Goal: Information Seeking & Learning: Learn about a topic

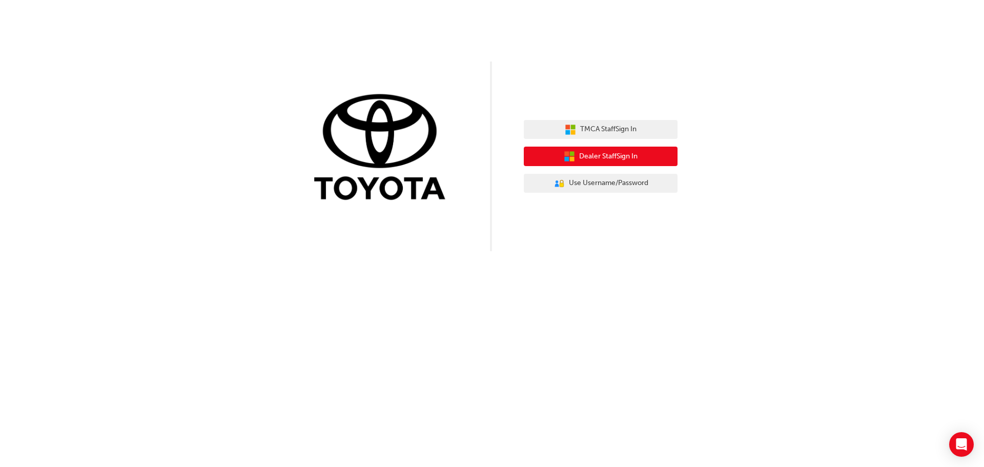
click at [605, 160] on span "Dealer Staff Sign In" at bounding box center [608, 157] width 58 height 12
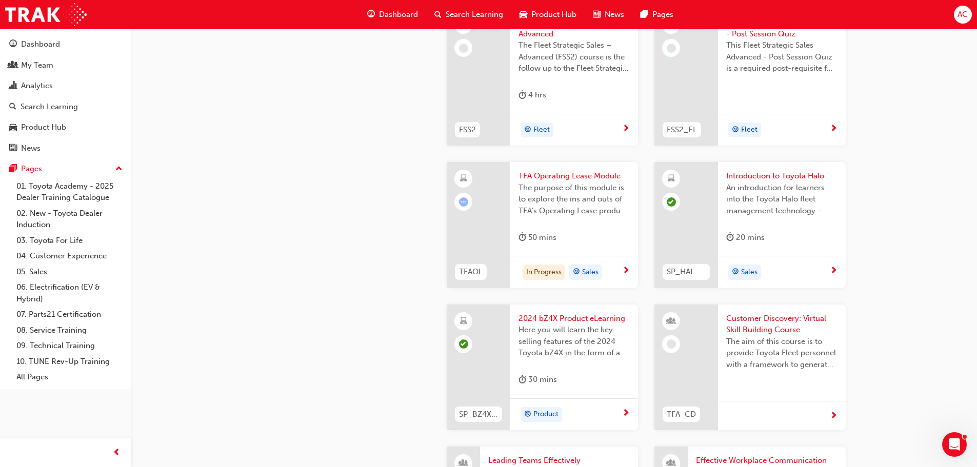
scroll to position [1897, 0]
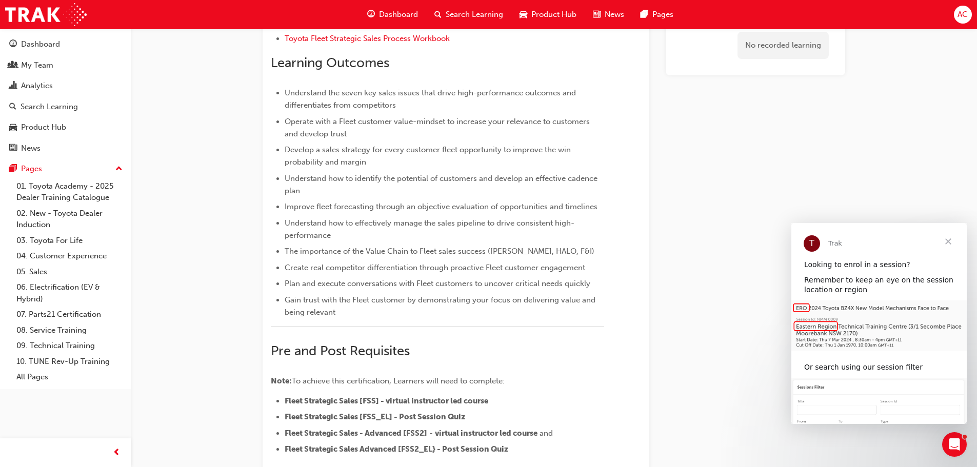
scroll to position [166, 0]
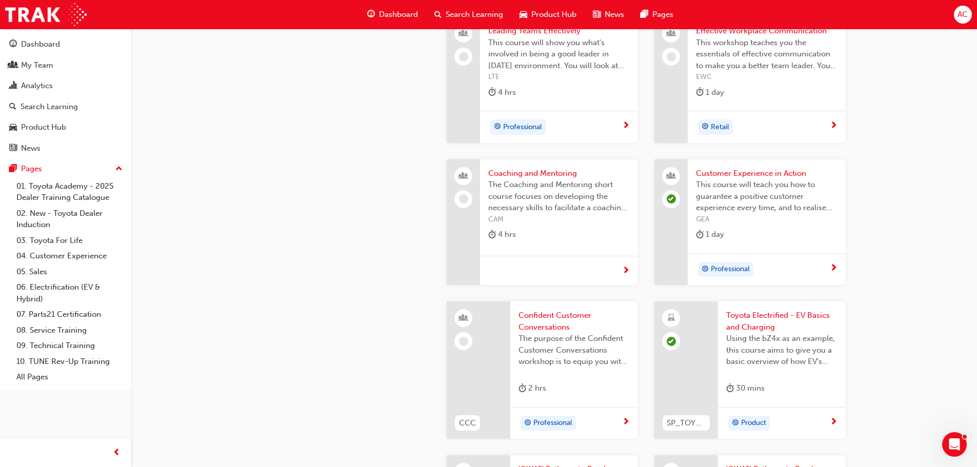
scroll to position [2256, 0]
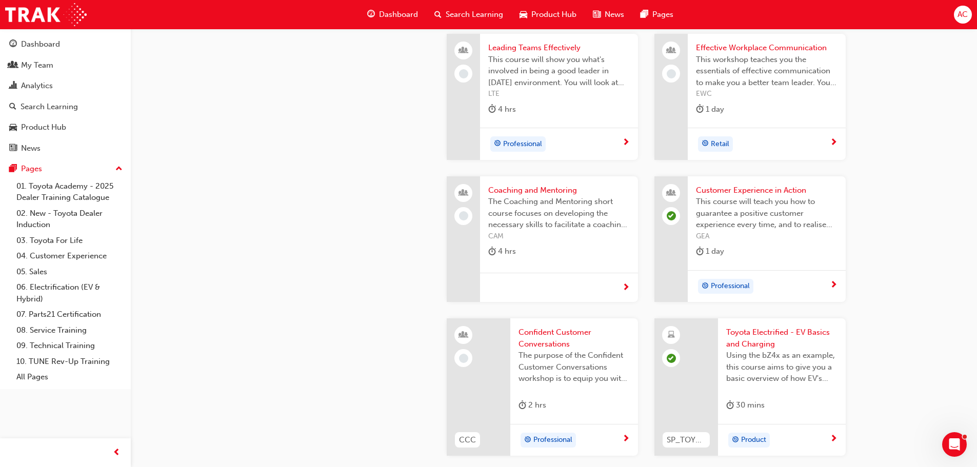
scroll to position [2205, 0]
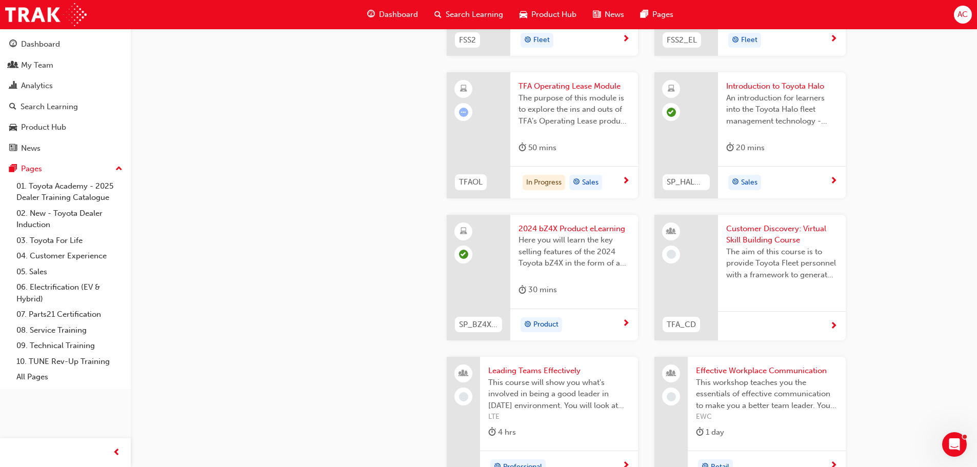
scroll to position [1897, 0]
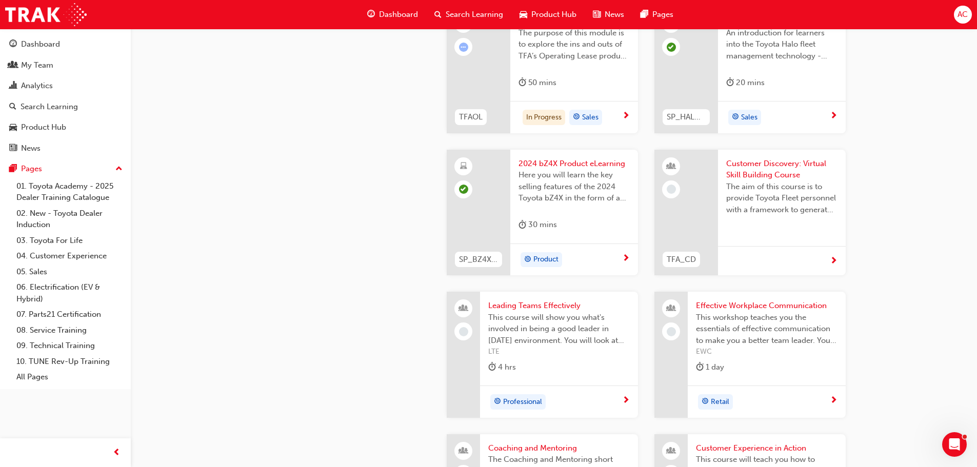
scroll to position [2000, 0]
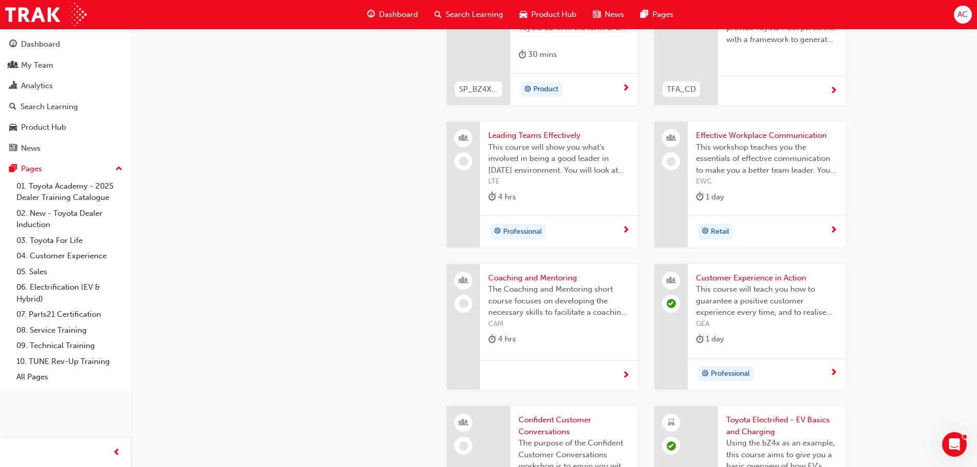
scroll to position [2102, 0]
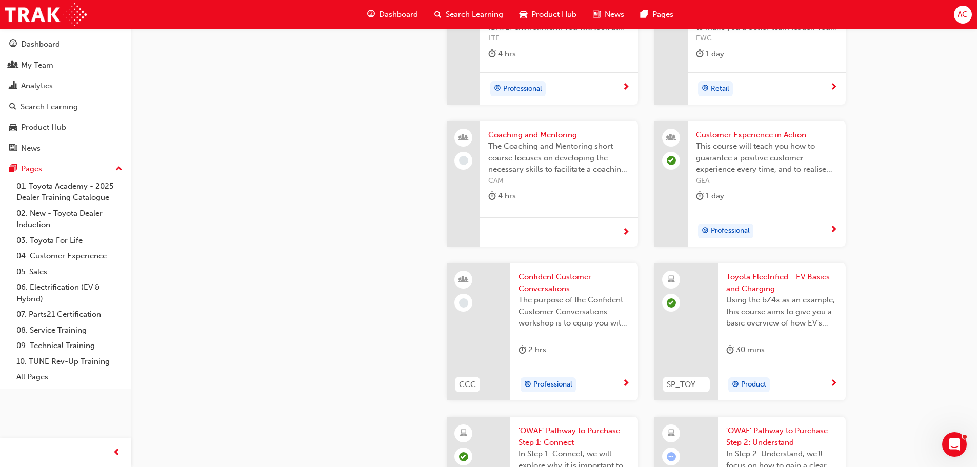
scroll to position [2256, 0]
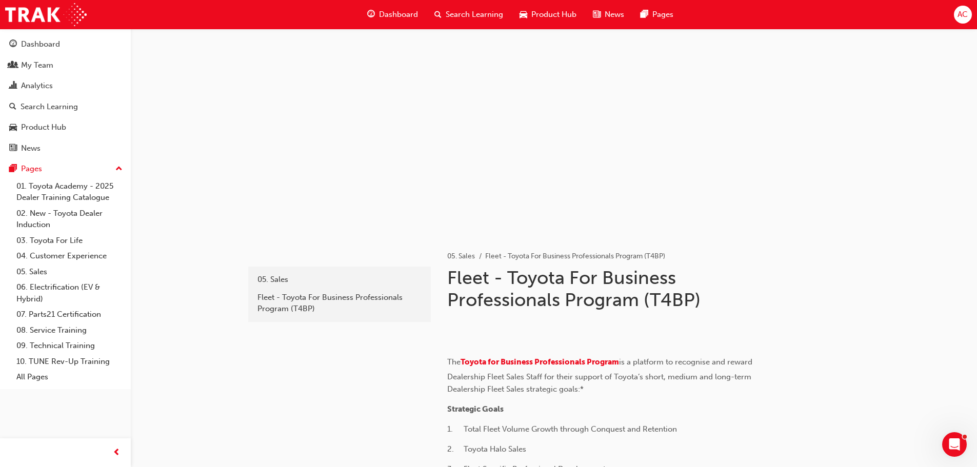
scroll to position [2256, 0]
